Goal: Find specific page/section: Find specific page/section

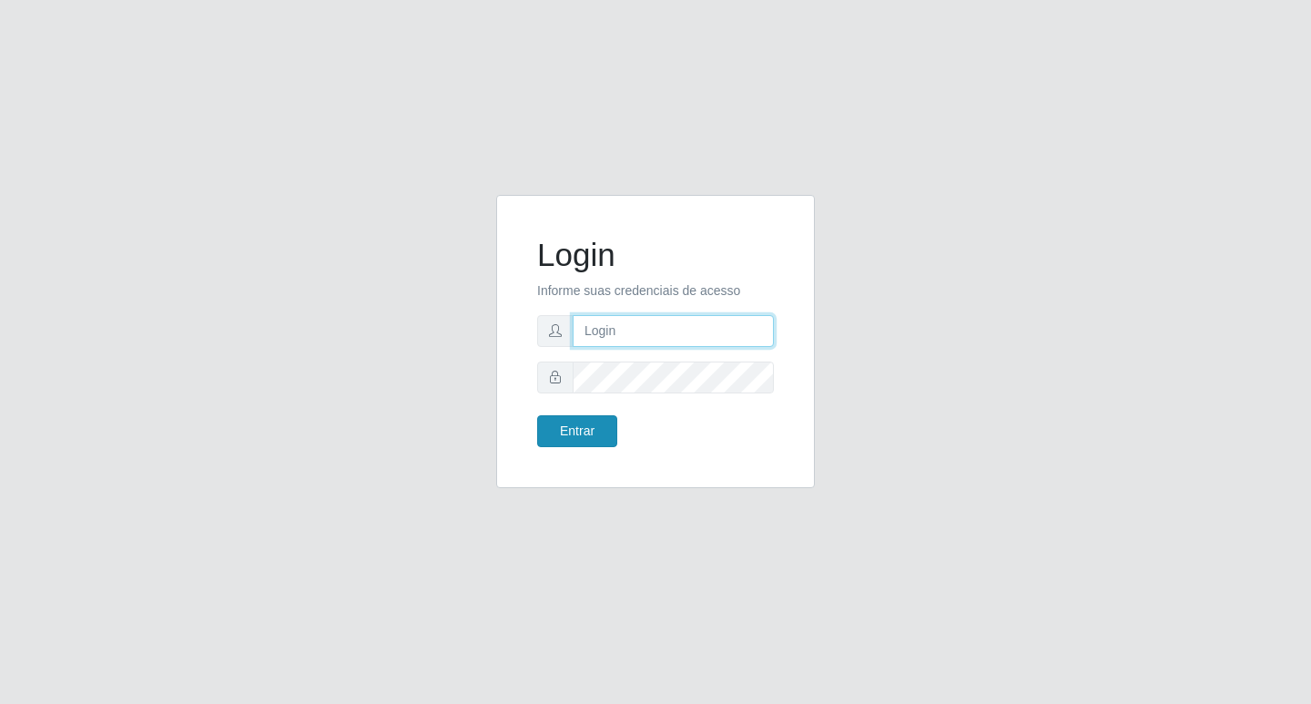
type input "rejane@bcruzarmas"
click at [575, 421] on button "Entrar" at bounding box center [577, 431] width 80 height 32
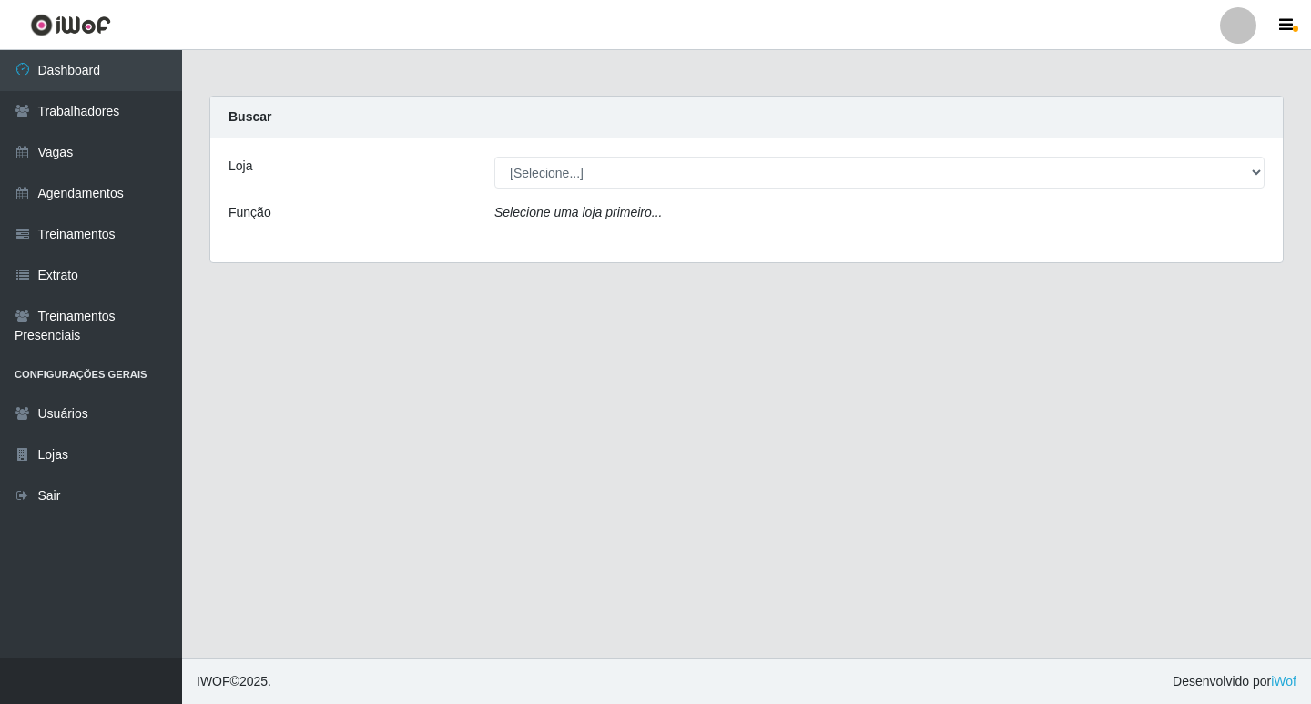
click at [600, 209] on icon "Selecione uma loja primeiro..." at bounding box center [578, 212] width 168 height 15
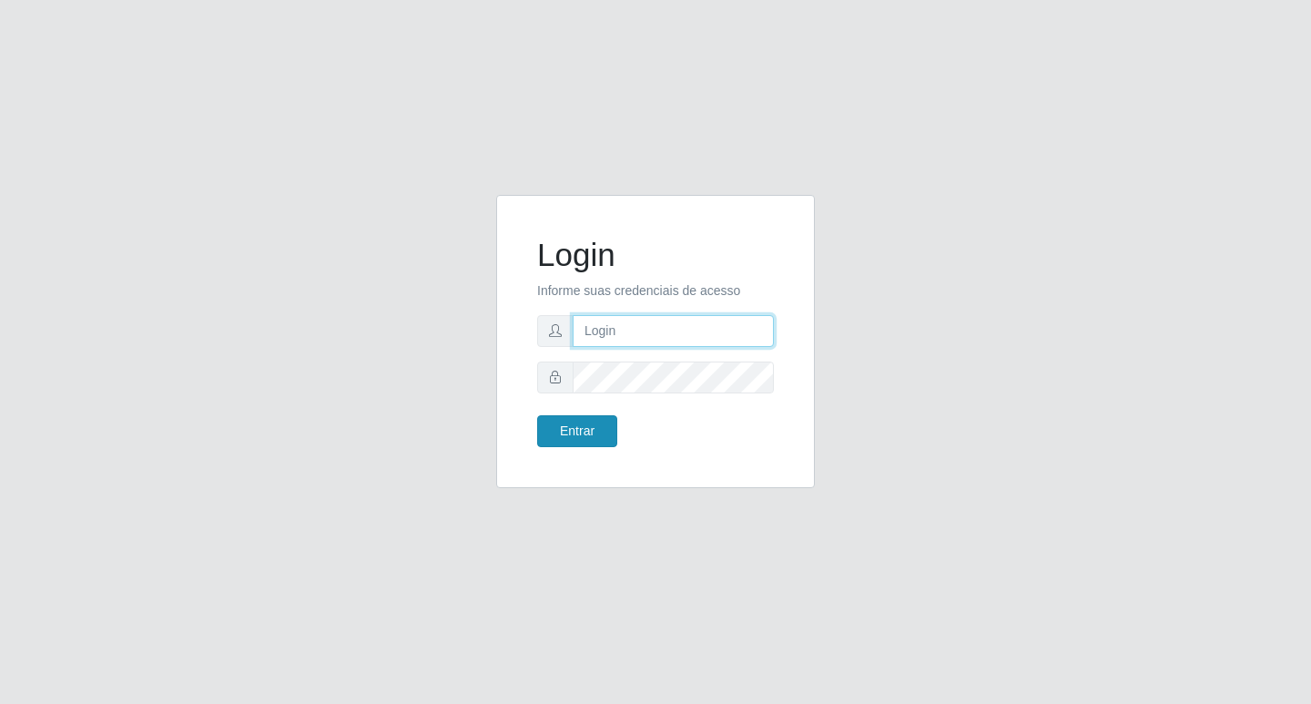
type input "rejane@bcruzarmas"
click at [592, 431] on button "Entrar" at bounding box center [577, 431] width 80 height 32
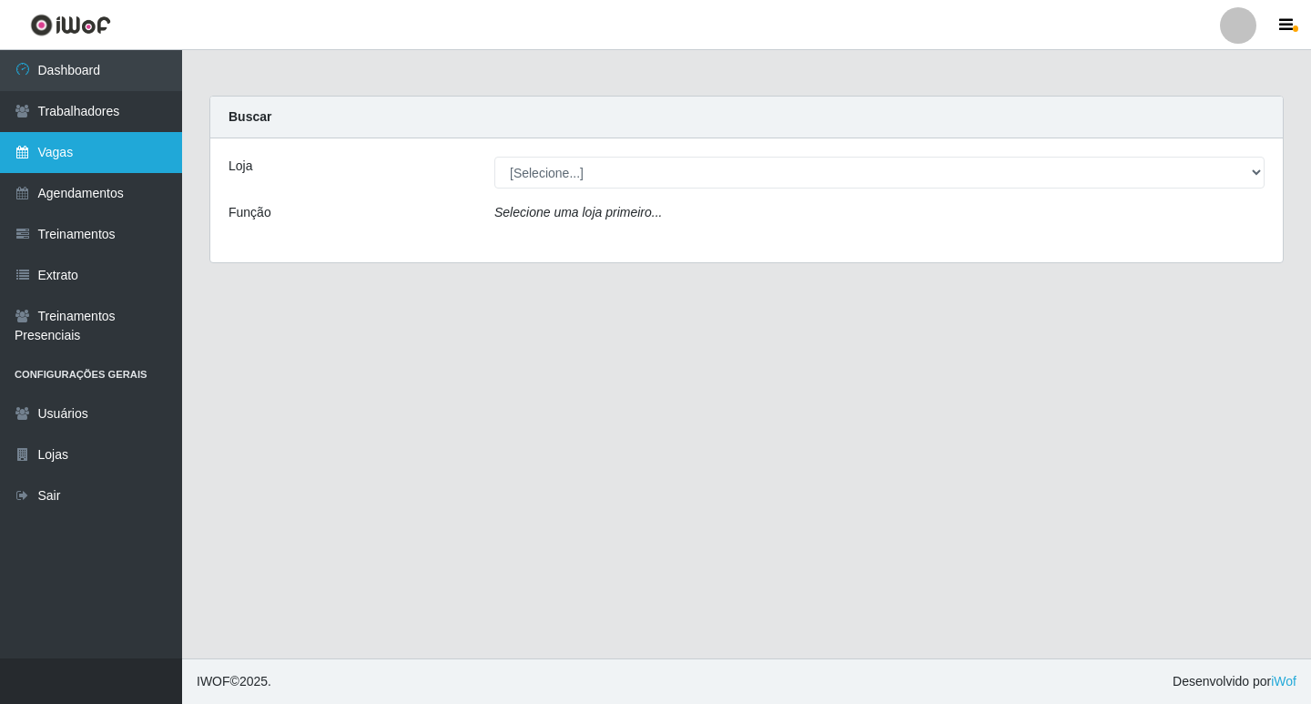
click at [85, 149] on link "Vagas" at bounding box center [91, 152] width 182 height 41
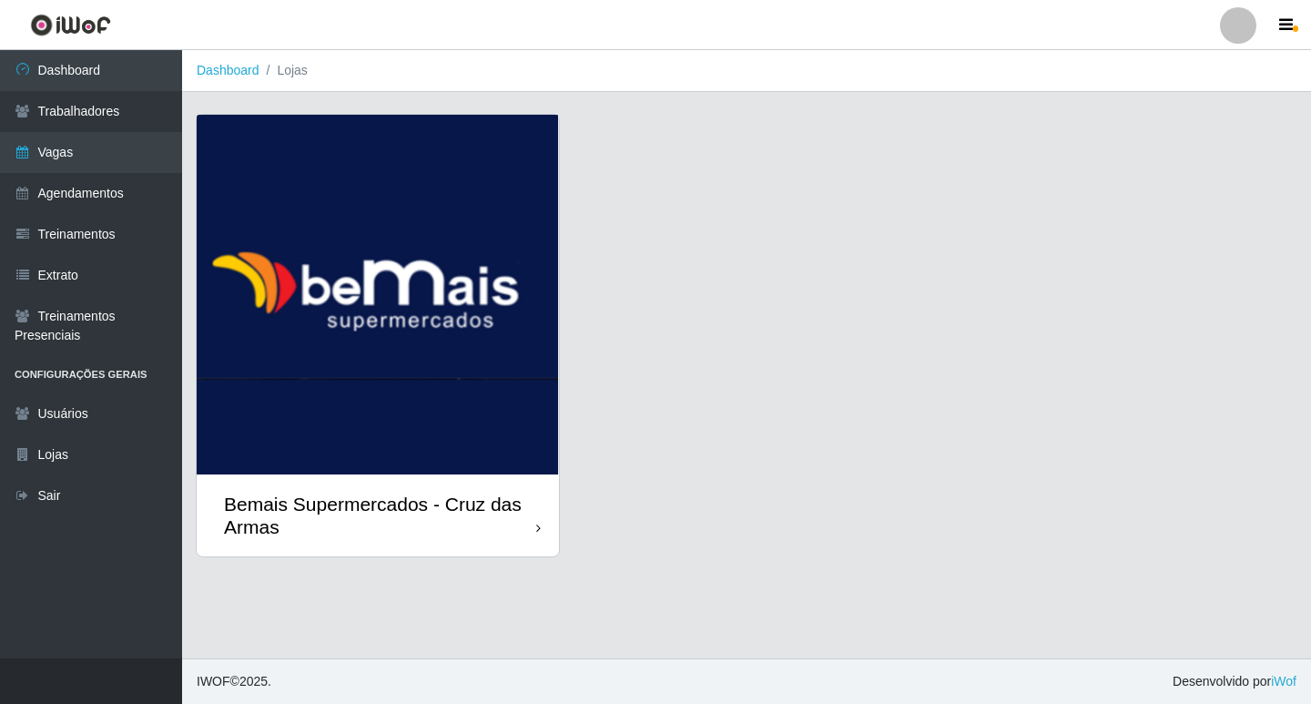
click at [375, 309] on img at bounding box center [378, 295] width 362 height 360
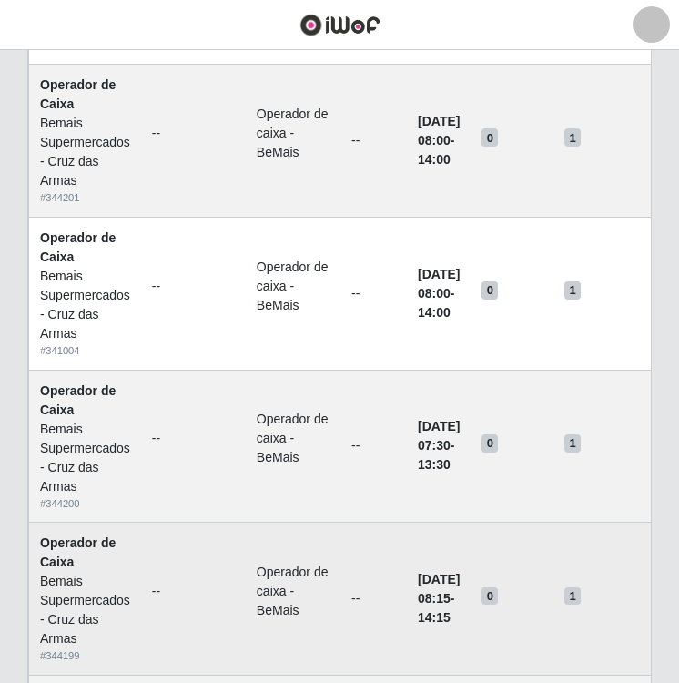
scroll to position [546, 0]
